Goal: Contribute content

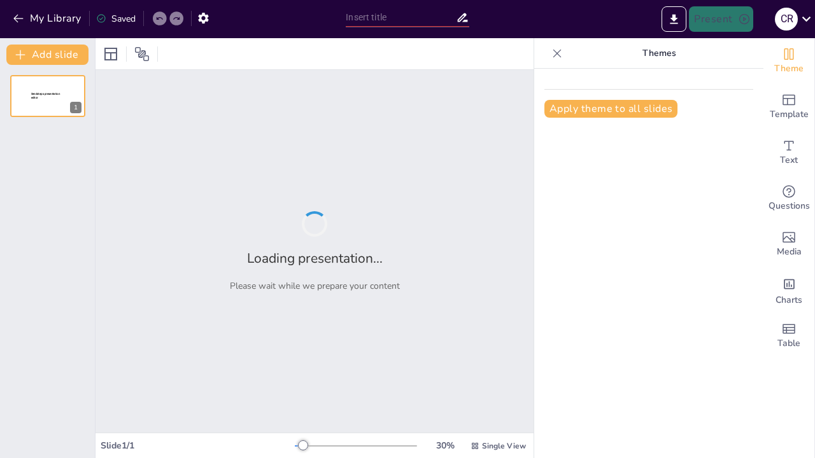
type input "Understanding the Impact of Personality on Cabin Crew Recruitment"
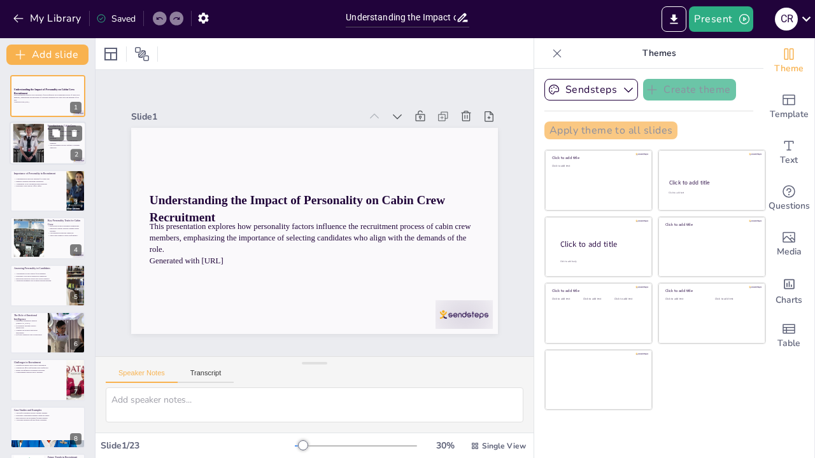
click at [60, 148] on p "The recruitment process requires a strategic approach." at bounding box center [65, 146] width 34 height 4
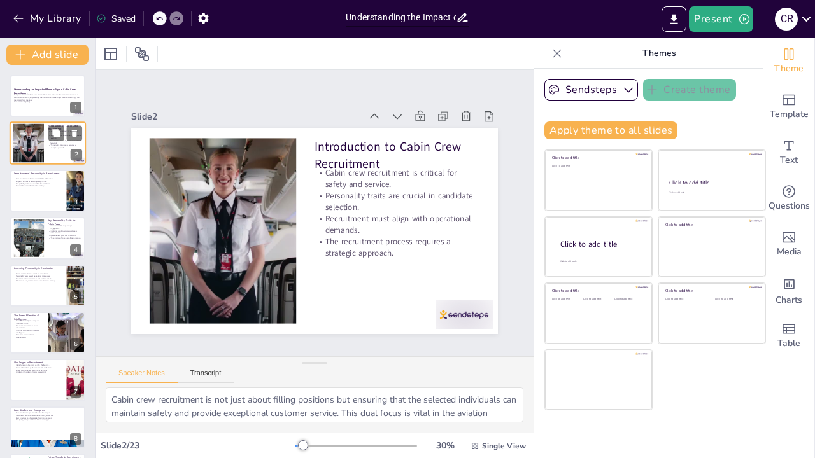
type textarea "Cabin crew recruitment is not just about filling positions but ensuring that th…"
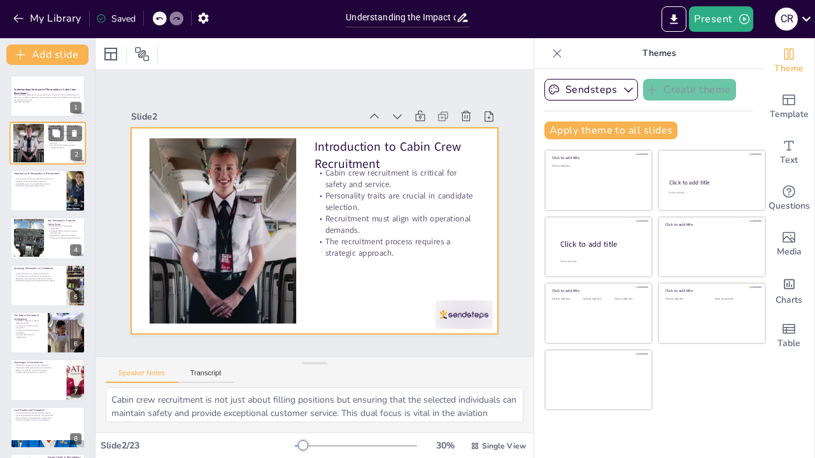
checkbox input "true"
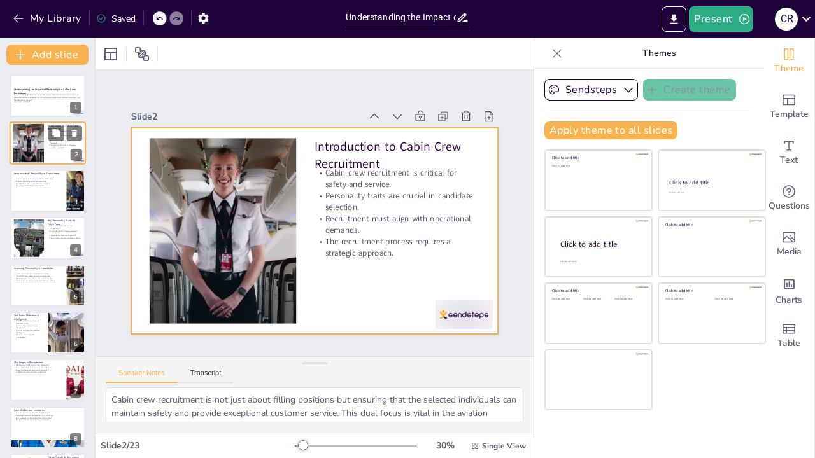
checkbox input "true"
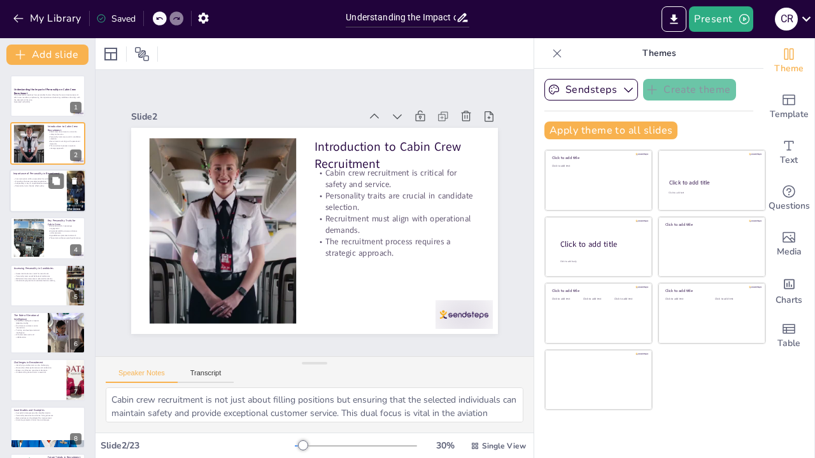
click at [52, 171] on div at bounding box center [48, 190] width 76 height 43
type textarea "Effective communication is critical in ensuring passenger safety and satisfacti…"
checkbox input "true"
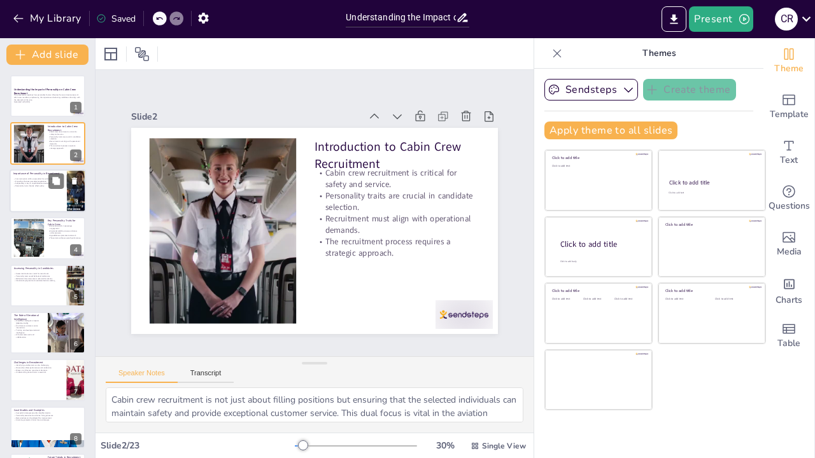
checkbox input "true"
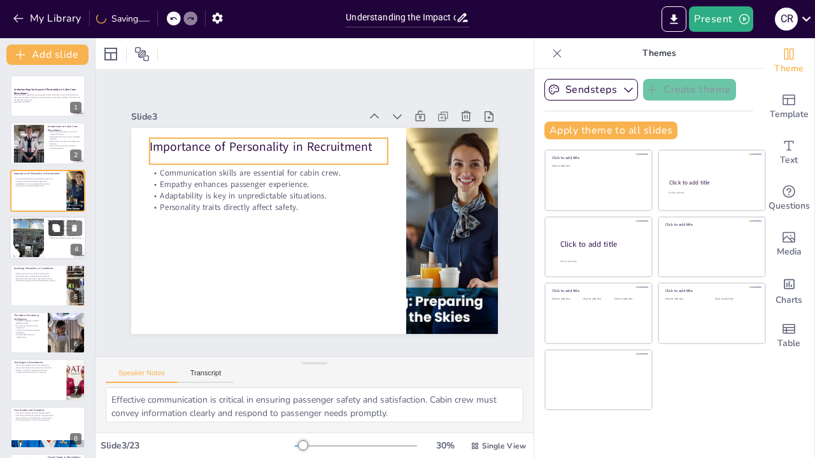
click at [49, 228] on button at bounding box center [55, 228] width 15 height 15
type textarea "Extroverted individuals are more likely to initiate conversations and create a …"
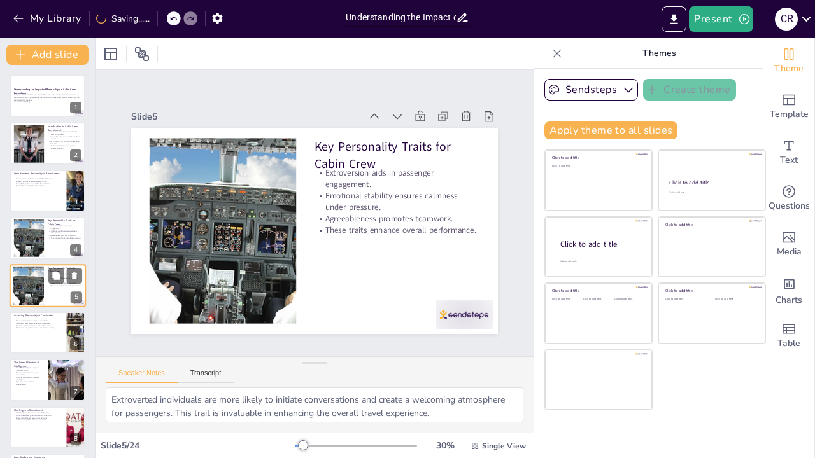
click at [32, 281] on div at bounding box center [29, 285] width 76 height 39
checkbox input "true"
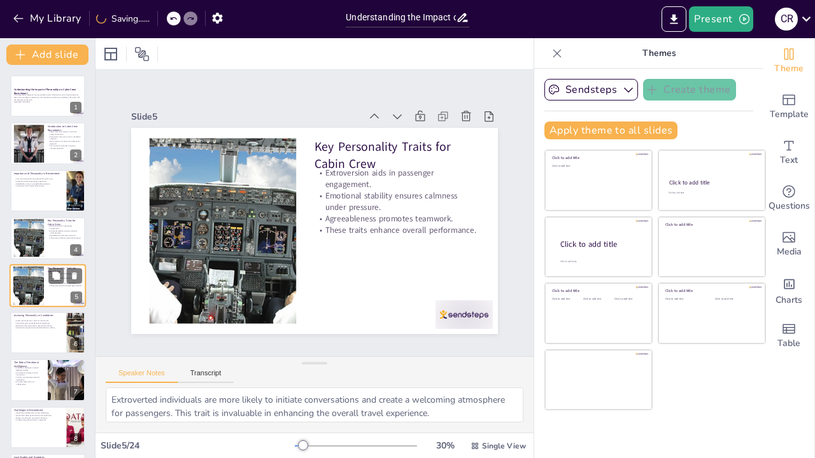
checkbox input "true"
click at [32, 282] on div at bounding box center [47, 286] width 75 height 42
click at [20, 318] on div at bounding box center [48, 332] width 76 height 43
type textarea "Utilizing assessment tools allows recruiters to systematically evaluate candida…"
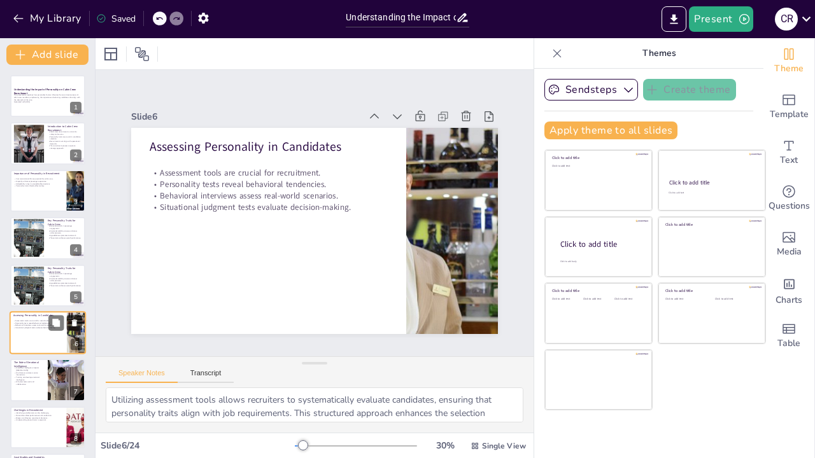
checkbox input "true"
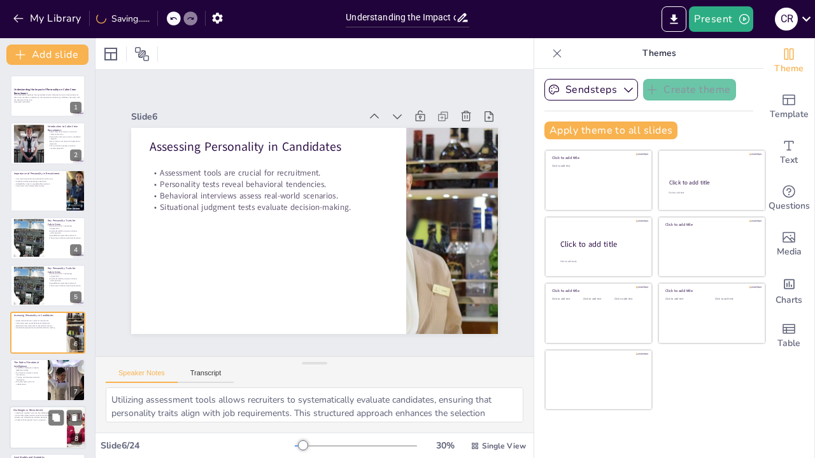
click at [33, 416] on p "Biases can influence recruitment decisions." at bounding box center [38, 417] width 50 height 3
type textarea "The recruitment process can be hindered by the difficulty of accurately identif…"
checkbox input "true"
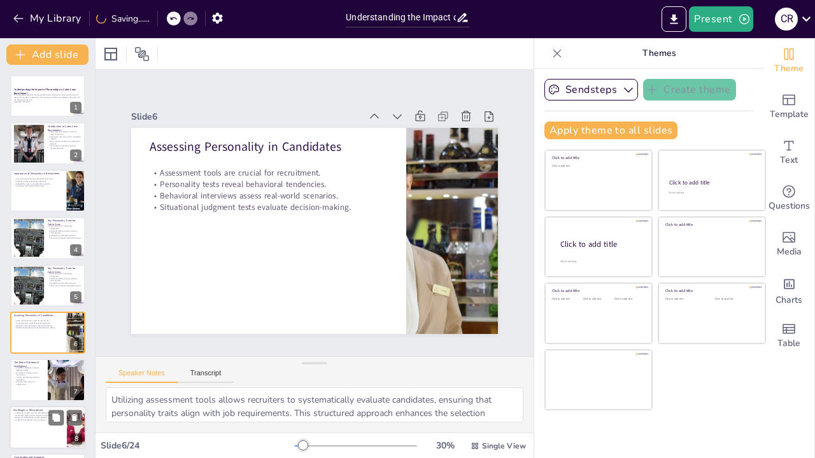
checkbox input "true"
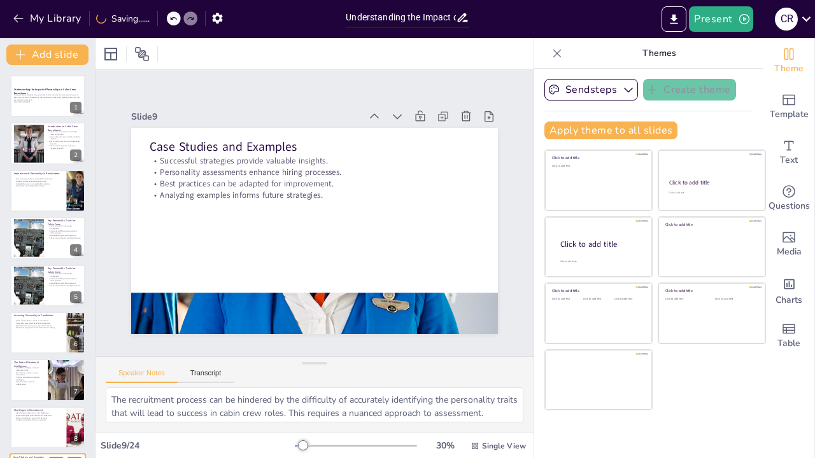
scroll to position [213, 0]
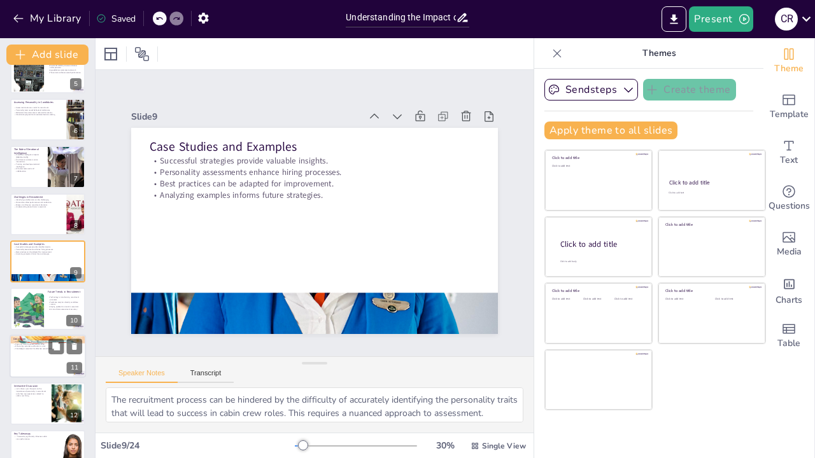
type textarea "Learning from successful case studies allows recruiters to refine their process…"
checkbox input "true"
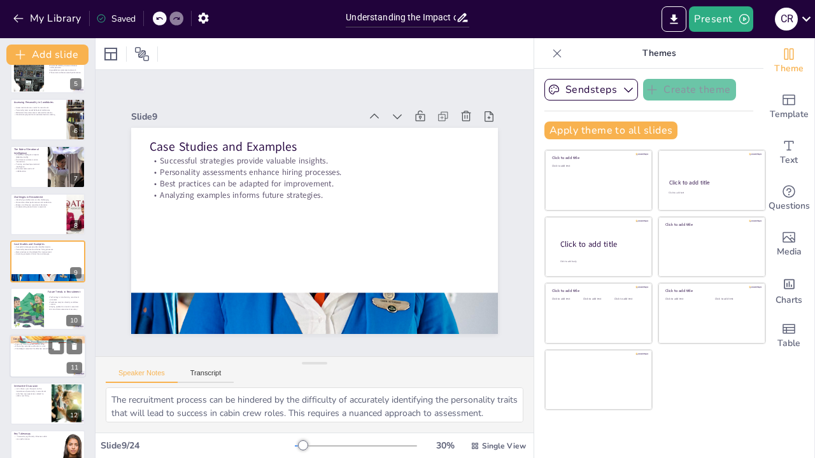
checkbox input "true"
click at [39, 349] on p "Knowledge is essential for effective recruitment." at bounding box center [47, 349] width 69 height 3
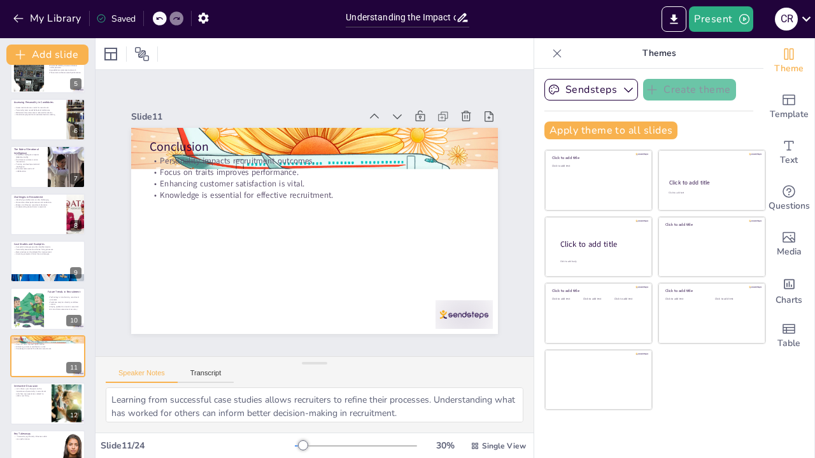
type textarea "The selection of candidates based on their personality traits can lead to bette…"
checkbox input "true"
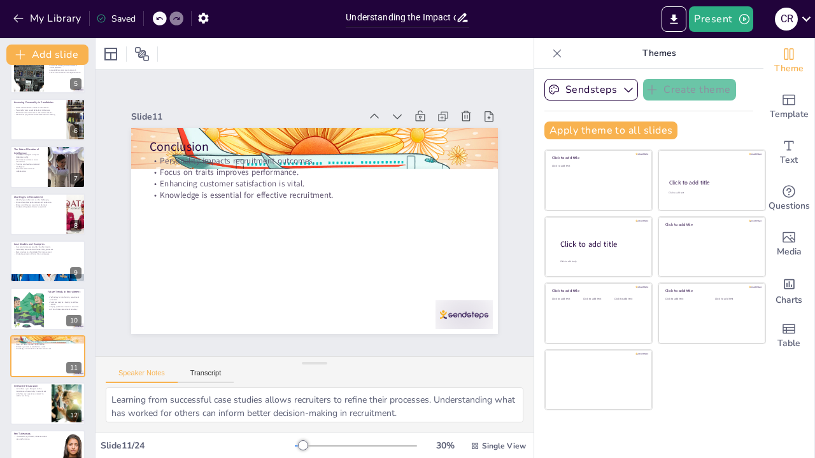
checkbox input "true"
